Goal: Transaction & Acquisition: Purchase product/service

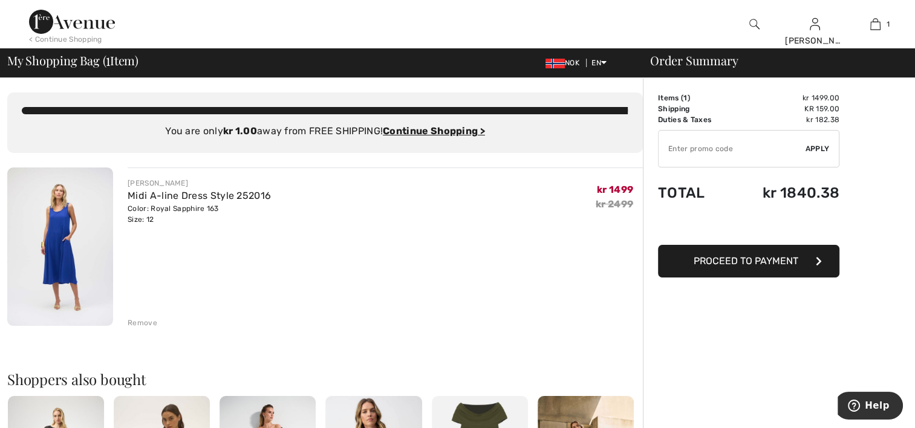
click at [85, 25] on img at bounding box center [72, 22] width 86 height 24
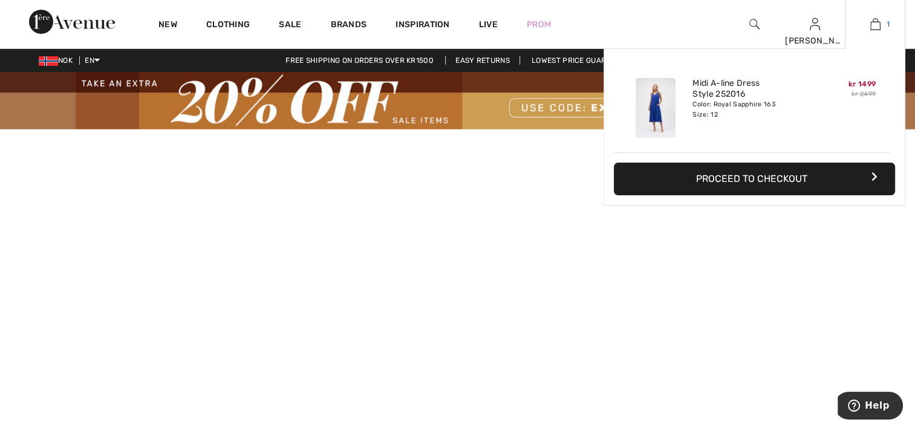
click at [879, 27] on img at bounding box center [875, 24] width 10 height 15
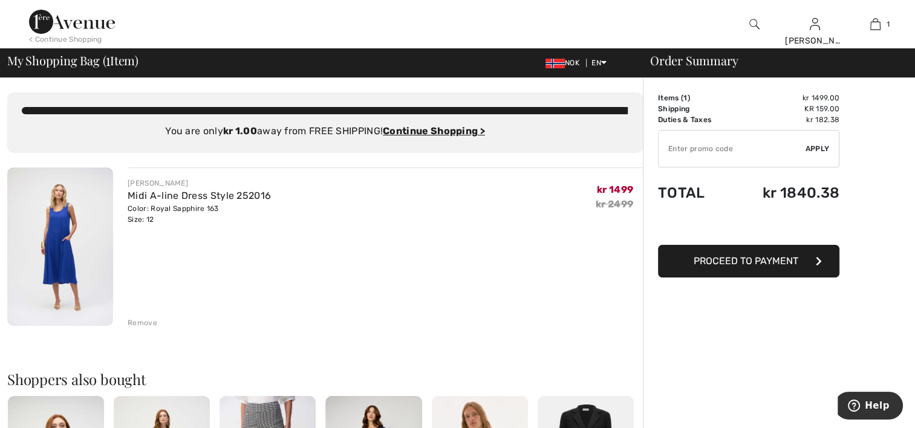
click at [708, 148] on input "TEXT" at bounding box center [731, 149] width 147 height 36
type input "EXTRA20"
click at [827, 148] on div "✔ Apply Remove" at bounding box center [748, 148] width 181 height 37
click at [819, 150] on span "Apply" at bounding box center [817, 148] width 24 height 11
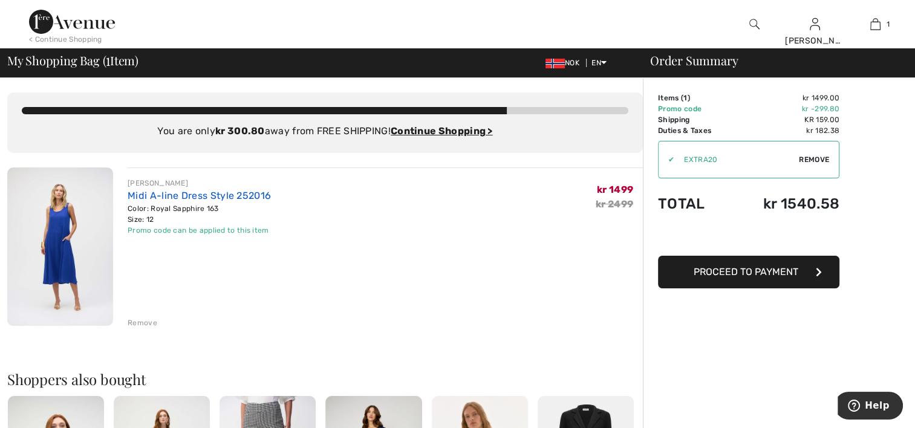
click at [241, 198] on link "Midi A-line Dress Style 252016" at bounding box center [199, 195] width 143 height 11
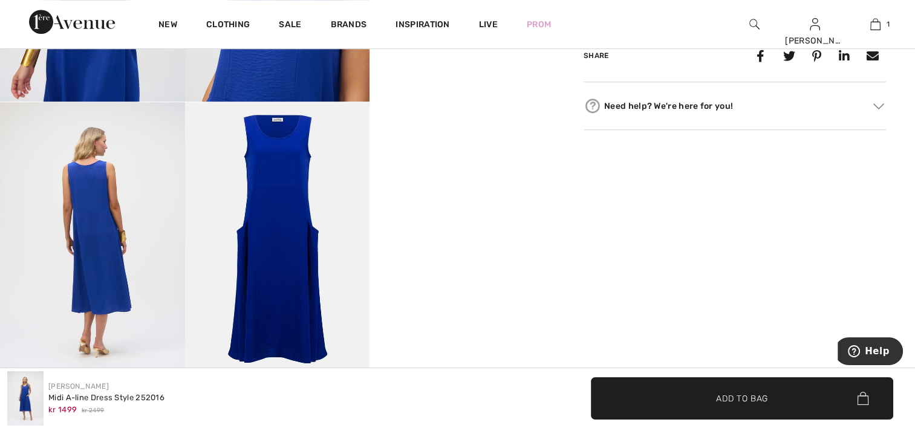
scroll to position [726, 0]
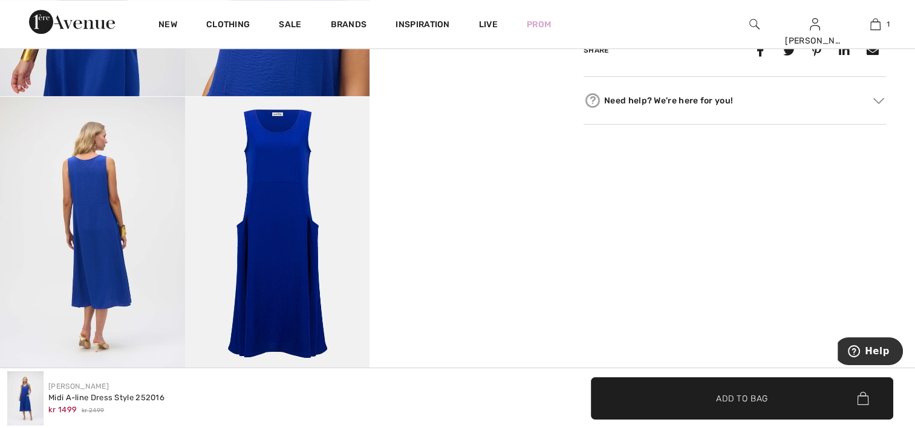
click at [335, 223] on img at bounding box center [277, 235] width 185 height 277
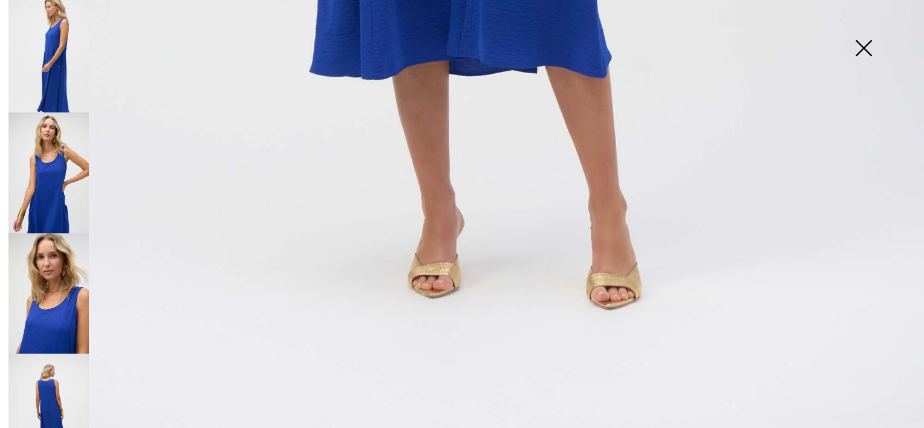
scroll to position [268, 0]
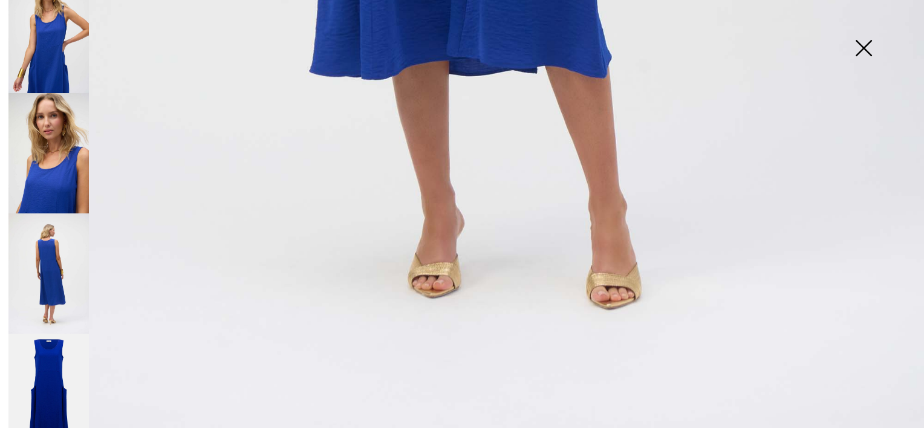
click at [67, 339] on img at bounding box center [48, 394] width 80 height 121
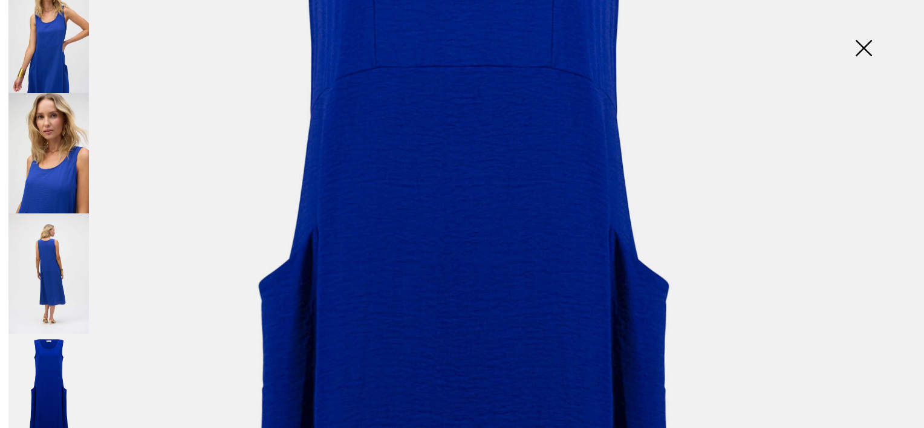
scroll to position [363, 0]
click at [864, 51] on img at bounding box center [863, 49] width 60 height 62
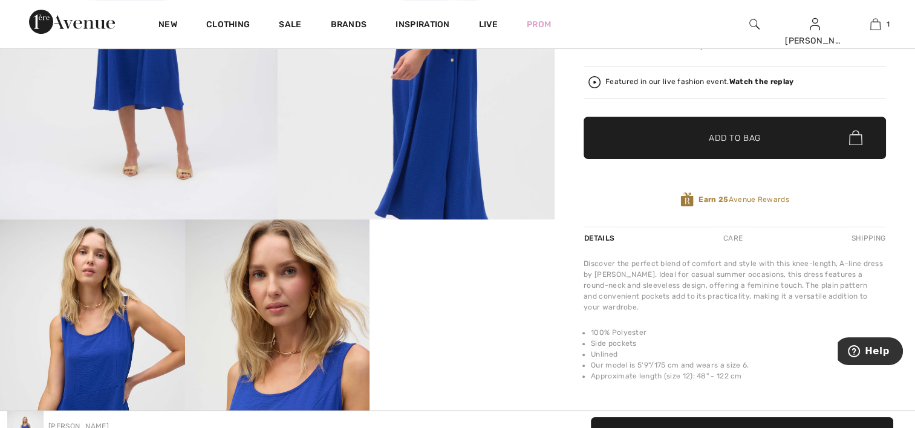
scroll to position [242, 0]
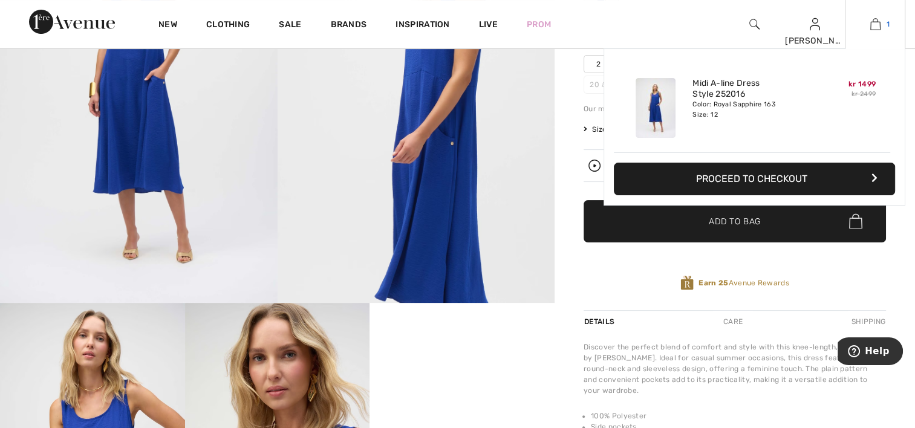
click at [880, 25] on link "1" at bounding box center [874, 24] width 59 height 15
click at [805, 177] on button "Proceed to Checkout" at bounding box center [754, 179] width 281 height 33
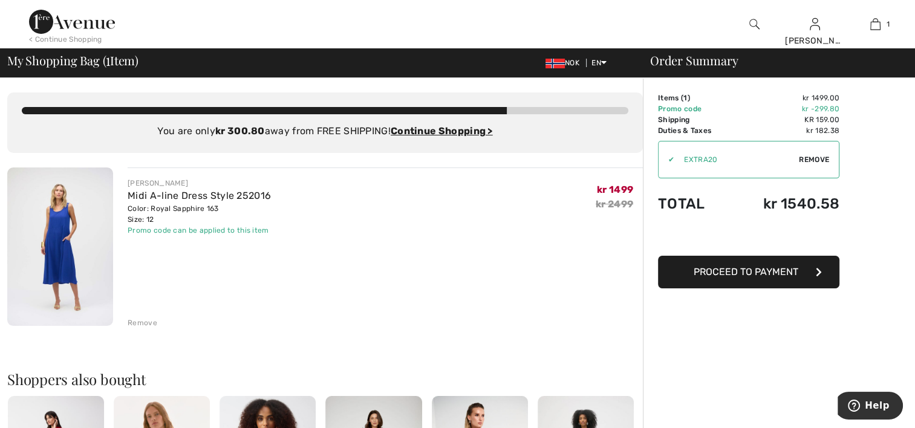
click at [779, 273] on span "Proceed to Payment" at bounding box center [746, 271] width 105 height 11
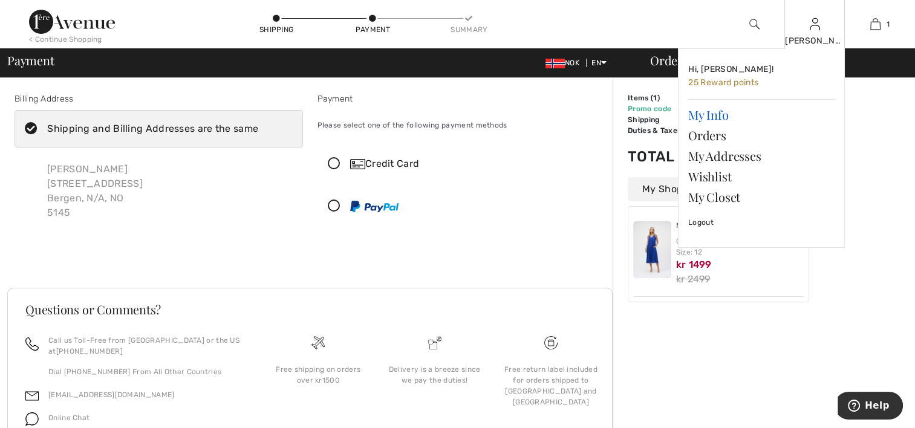
click at [732, 119] on link "My Info" at bounding box center [761, 115] width 146 height 21
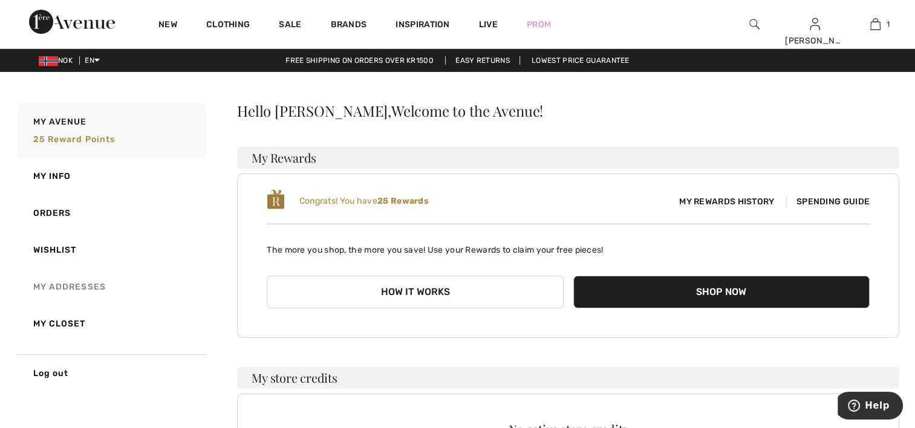
click at [56, 290] on link "My Addresses" at bounding box center [111, 286] width 190 height 37
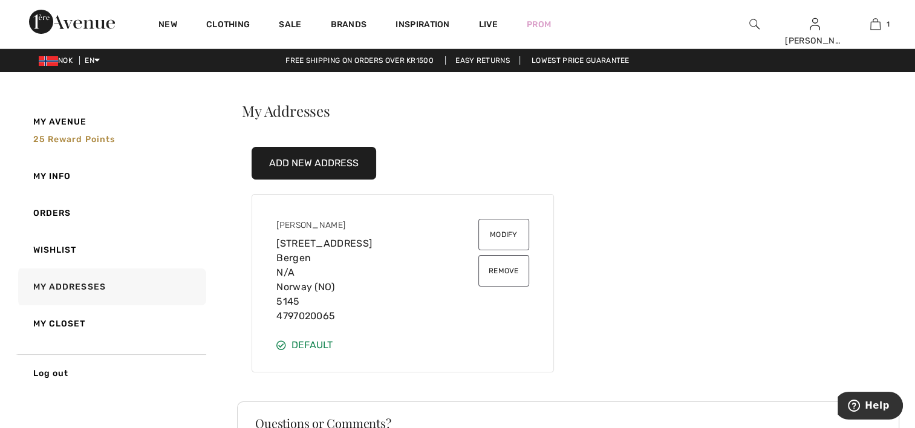
click at [504, 235] on button "Modify" at bounding box center [503, 234] width 51 height 31
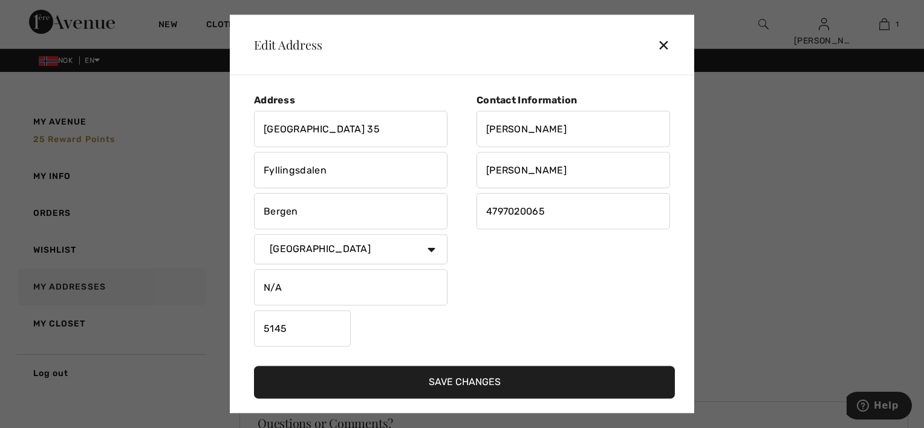
drag, startPoint x: 346, startPoint y: 169, endPoint x: 206, endPoint y: 184, distance: 141.0
click at [206, 184] on div "Edit Address ✕ Address Sikthaugen 35 Fyllingsdalen Bergen Country Canada United…" at bounding box center [462, 214] width 924 height 428
type input "Morvik"
click at [517, 261] on div "Contact Information Anastasia Bjugan 4797020065" at bounding box center [566, 222] width 208 height 257
drag, startPoint x: 355, startPoint y: 126, endPoint x: 166, endPoint y: 153, distance: 191.2
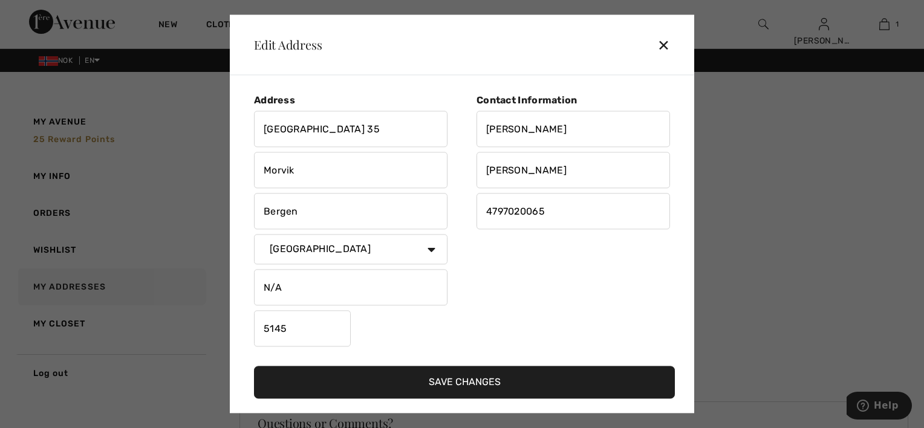
click at [166, 153] on div "Edit Address ✕ Address Sikthaugen 35 Morvik Bergen Country Canada United States…" at bounding box center [462, 214] width 924 height 428
type input "Saudalen, 20"
click at [302, 328] on input "5145" at bounding box center [302, 329] width 97 height 36
type input "5124"
click at [454, 317] on div "Address Saudalen, 20 Morvik Bergen Country Canada United States Afghanistan Ala…" at bounding box center [358, 222] width 208 height 257
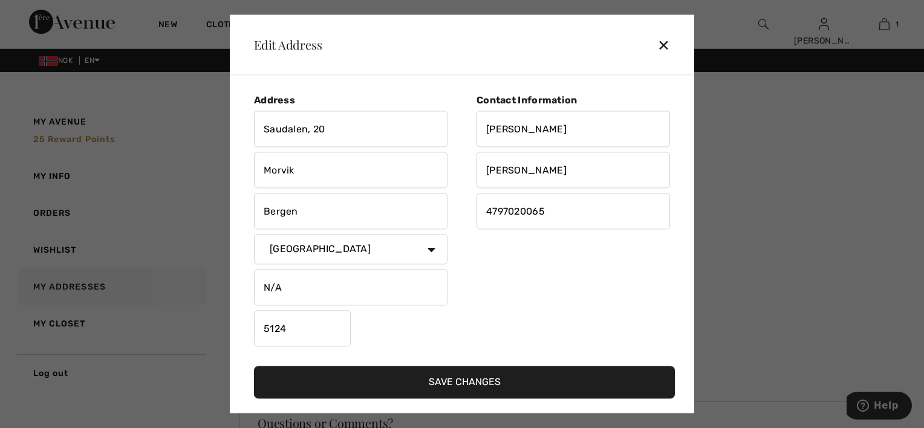
click at [460, 388] on button "Save Changes" at bounding box center [464, 382] width 421 height 33
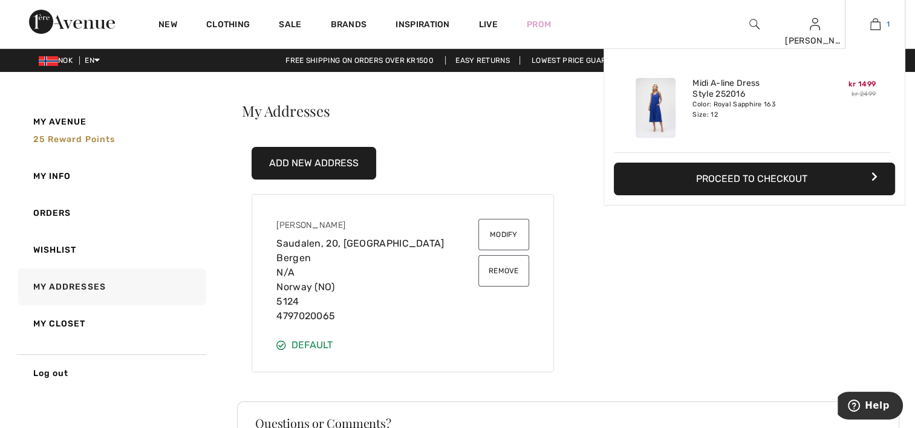
click at [876, 27] on img at bounding box center [875, 24] width 10 height 15
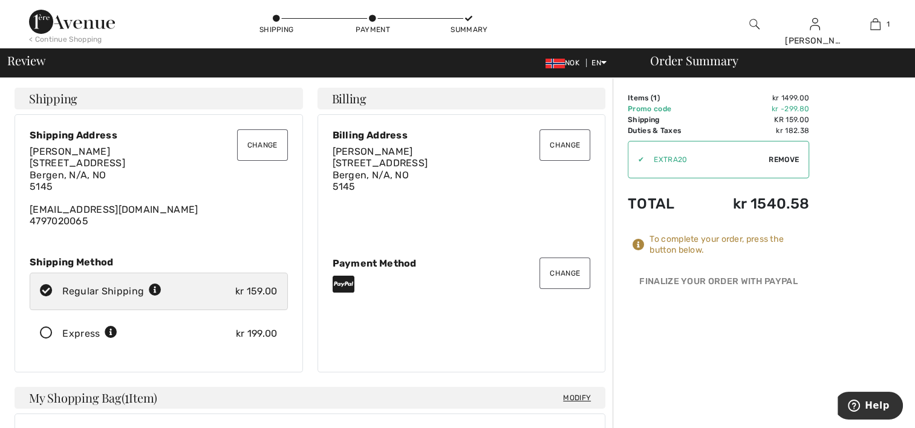
click at [259, 146] on button "Change" at bounding box center [262, 144] width 51 height 31
click at [259, 143] on button "Change" at bounding box center [262, 144] width 51 height 31
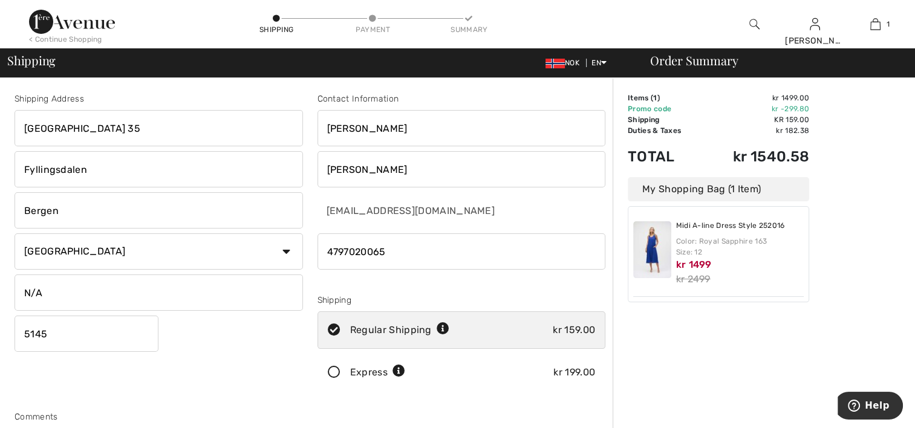
drag, startPoint x: 115, startPoint y: 169, endPoint x: -2, endPoint y: 175, distance: 117.4
click at [0, 175] on html "We value your privacy We use cookies to enhance your browsing experience, serve…" at bounding box center [457, 214] width 915 height 428
type input "Morvik"
drag, startPoint x: 111, startPoint y: 128, endPoint x: -2, endPoint y: 128, distance: 113.7
click at [0, 128] on html "We value your privacy We use cookies to enhance your browsing experience, serve…" at bounding box center [457, 214] width 915 height 428
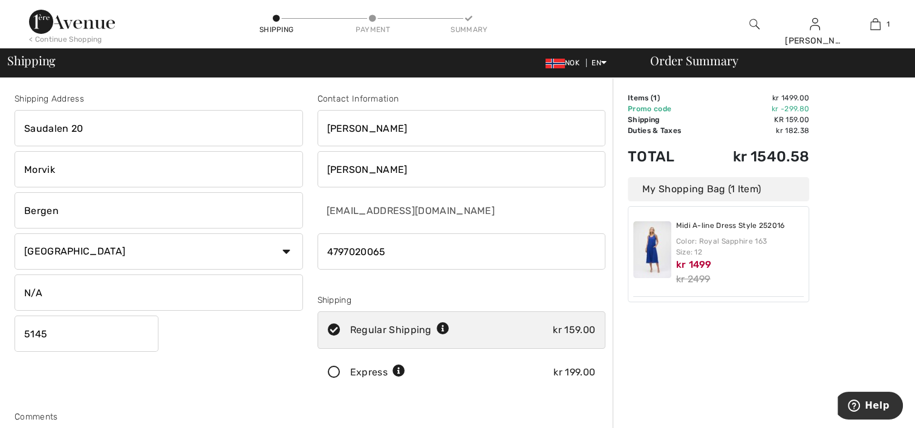
type input "Saudalen 20"
click at [219, 383] on div "Shipping Address Saudalen 20 Morvik Bergen Country Canada United States Afghani…" at bounding box center [158, 245] width 303 height 304
click at [96, 337] on input "5145" at bounding box center [87, 334] width 144 height 36
type input "5124"
click at [678, 353] on div "Order Summary Details Items ( 1 ) kr 1499.00 Promo code kr -299.80 Shipping kr …" at bounding box center [764, 433] width 302 height 710
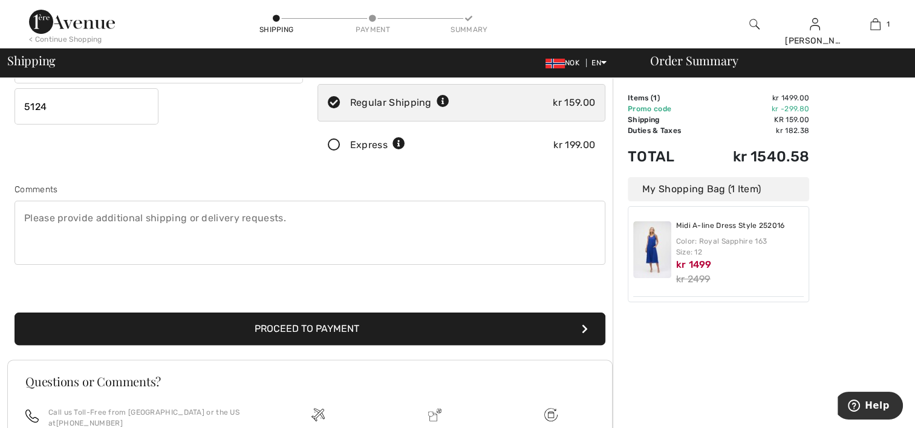
scroll to position [242, 0]
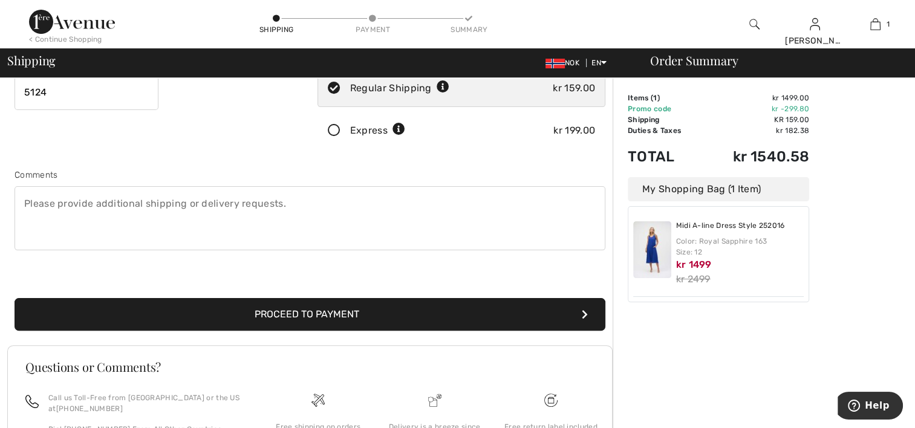
click at [252, 314] on button "Proceed to Payment" at bounding box center [310, 314] width 591 height 33
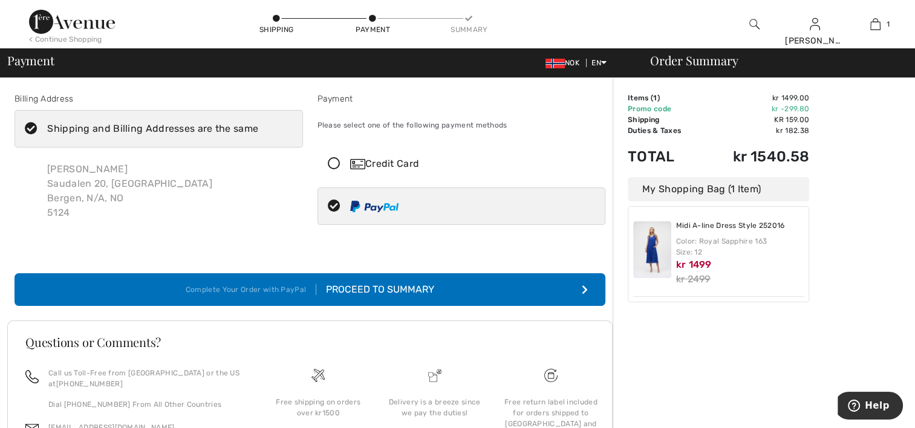
click at [354, 291] on div "Proceed to Summary" at bounding box center [375, 289] width 118 height 15
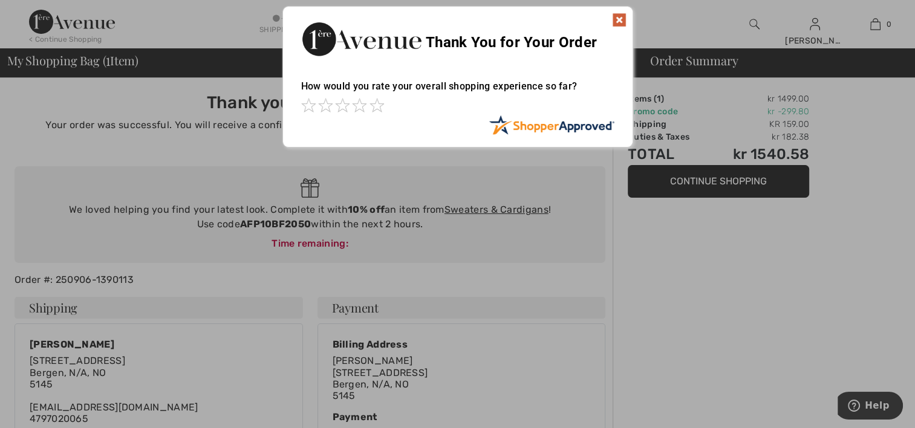
click at [614, 16] on img at bounding box center [619, 20] width 15 height 15
